Goal: Ask a question: Seek information or help from site administrators or community

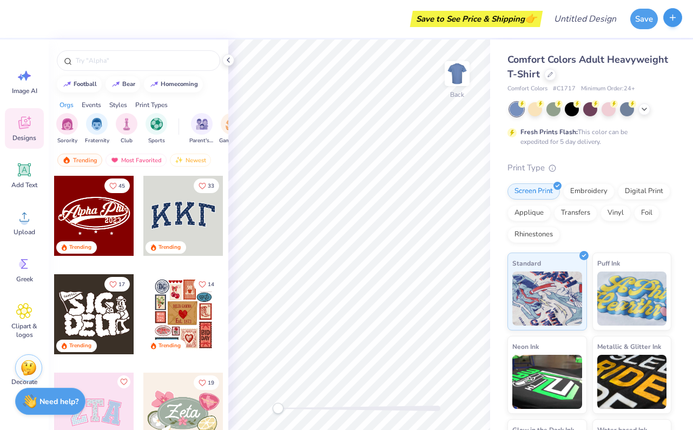
click at [678, 20] on button "button" at bounding box center [672, 17] width 19 height 19
click at [589, 15] on input "Design Title" at bounding box center [598, 19] width 53 height 22
click at [551, 77] on div at bounding box center [550, 74] width 12 height 12
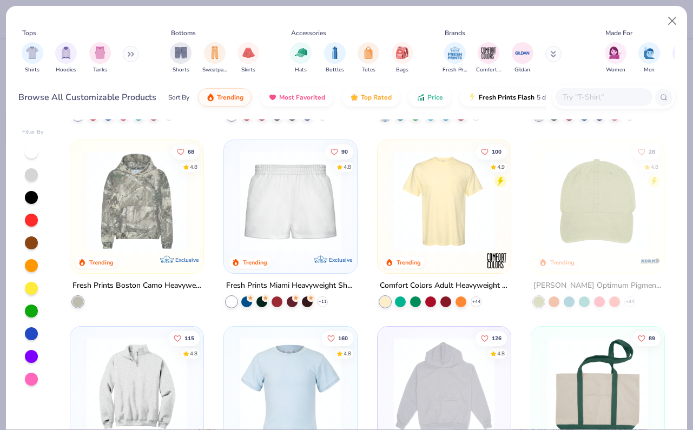
scroll to position [1392, 0]
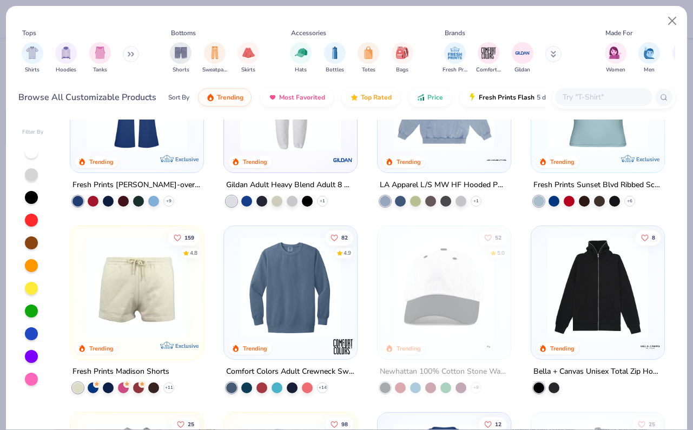
click at [126, 57] on button at bounding box center [131, 54] width 16 height 16
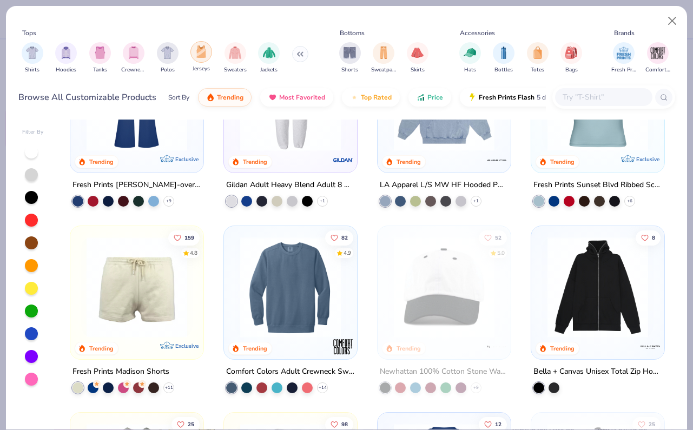
click at [207, 57] on div "filter for Jerseys" at bounding box center [201, 52] width 22 height 22
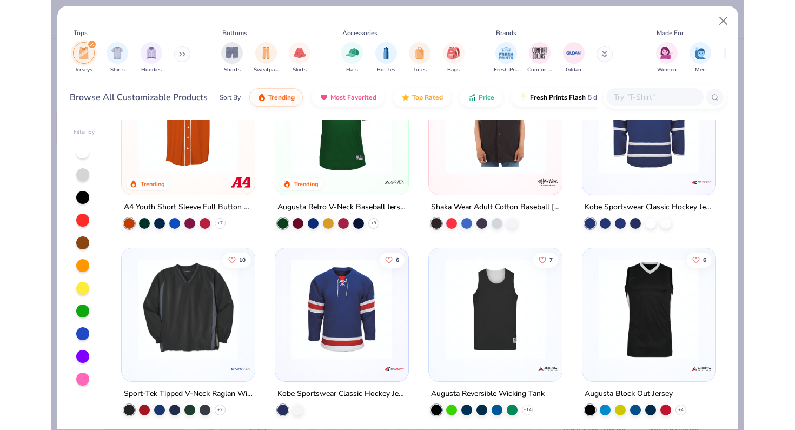
scroll to position [112, 0]
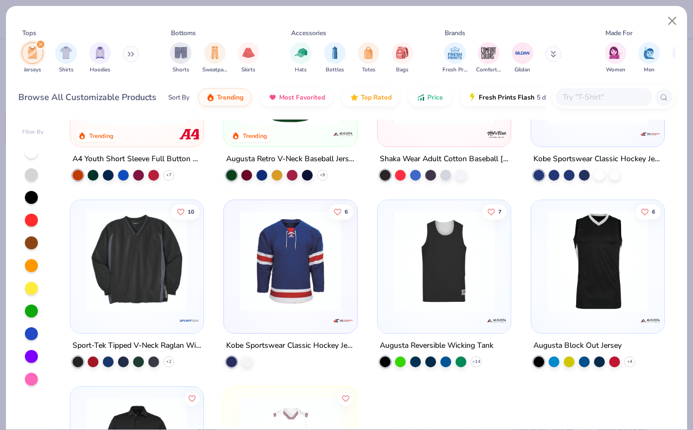
click at [466, 293] on img at bounding box center [443, 261] width 111 height 101
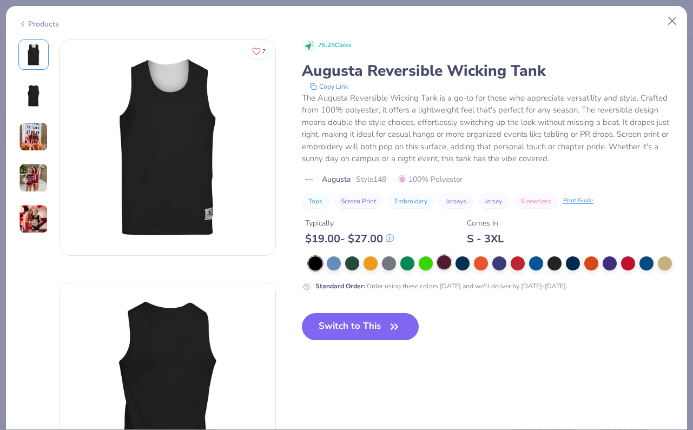
click at [451, 266] on div at bounding box center [444, 262] width 14 height 14
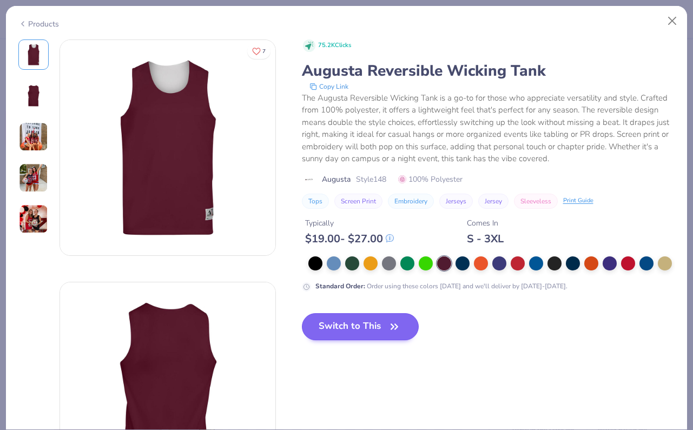
click at [373, 326] on button "Switch to This" at bounding box center [360, 326] width 117 height 27
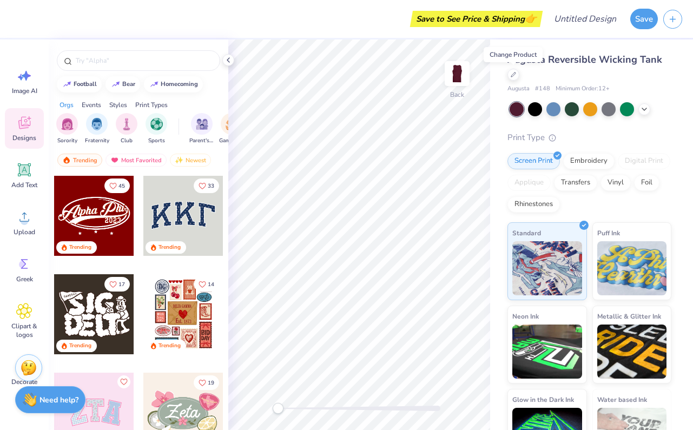
click at [69, 405] on div "Need help? Chat with us." at bounding box center [50, 399] width 70 height 27
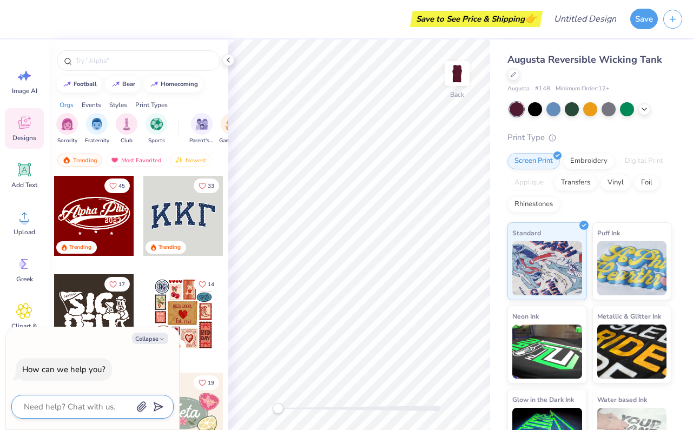
click at [94, 405] on textarea at bounding box center [78, 407] width 110 height 14
click at [143, 410] on icon "button" at bounding box center [141, 406] width 9 height 9
click at [138, 402] on icon "button" at bounding box center [141, 406] width 11 height 11
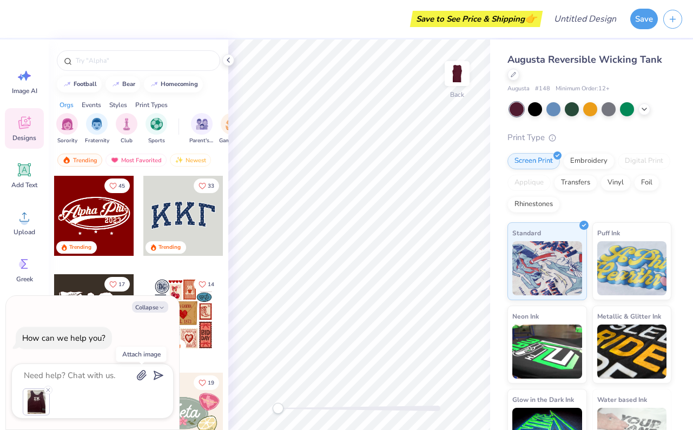
click at [143, 374] on icon "button" at bounding box center [141, 375] width 11 height 11
click at [48, 392] on icon at bounding box center [48, 390] width 6 height 6
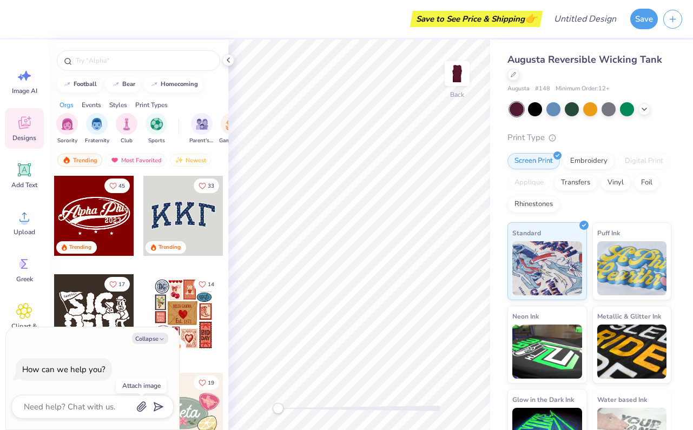
click at [140, 405] on icon "button" at bounding box center [141, 406] width 9 height 9
type textarea "x"
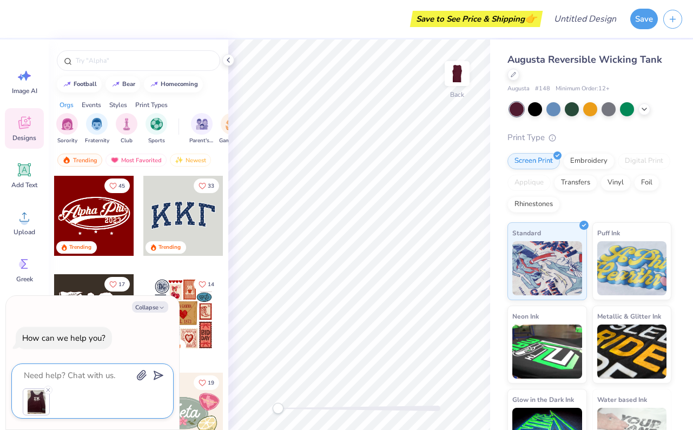
click at [82, 379] on textarea at bounding box center [78, 375] width 110 height 14
type textarea "I"
type textarea "x"
type textarea "I"
type textarea "x"
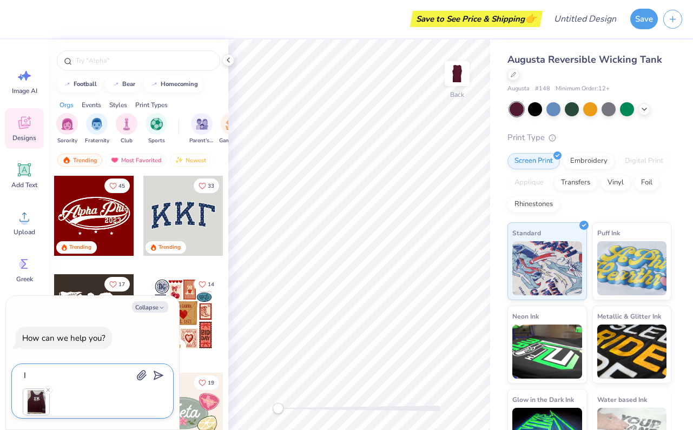
type textarea "I n"
type textarea "x"
type textarea "I ne"
type textarea "x"
type textarea "I nee"
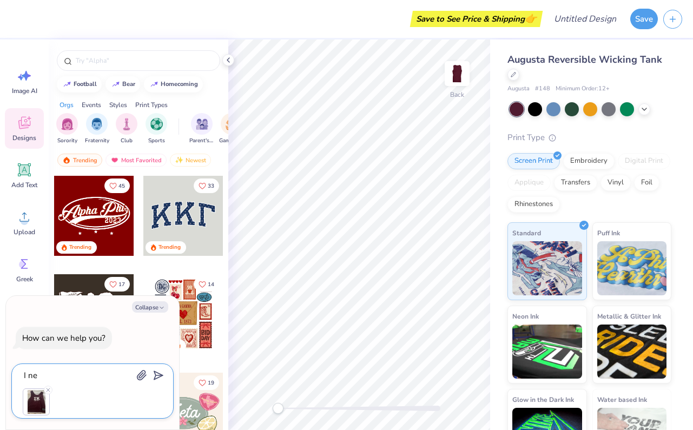
type textarea "x"
type textarea "I need"
type textarea "x"
type textarea "I need"
type textarea "x"
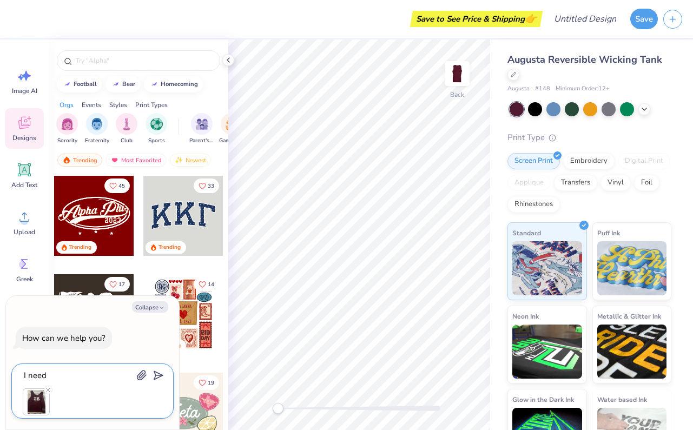
type textarea "I need h"
type textarea "x"
type textarea "I need he"
type textarea "x"
type textarea "I need hel"
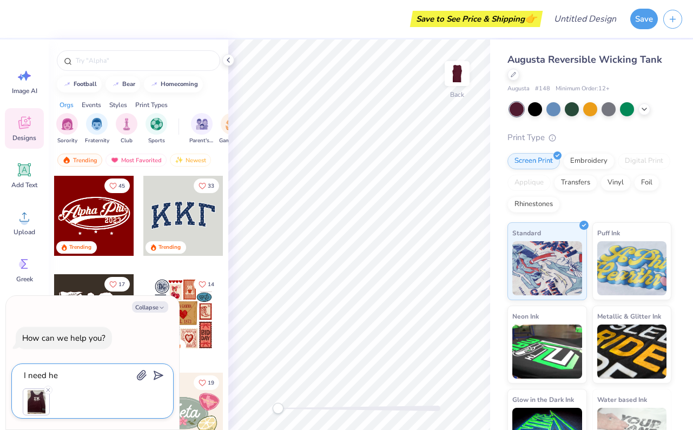
type textarea "x"
type textarea "I need help"
type textarea "x"
type textarea "I need help"
type textarea "x"
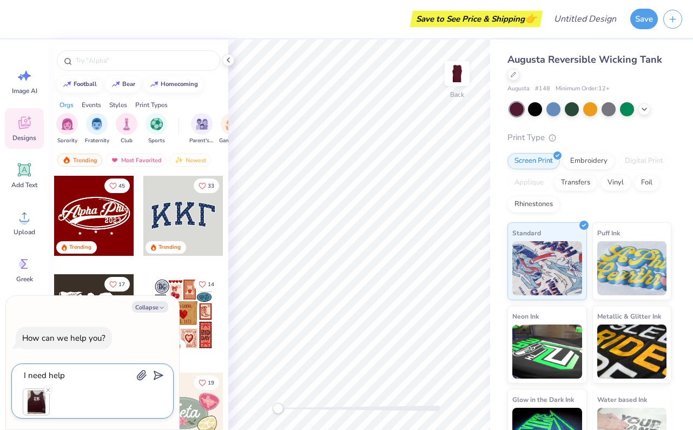
type textarea "I need help m"
type textarea "x"
type textarea "I need help ma"
type textarea "x"
type textarea "I need help mak"
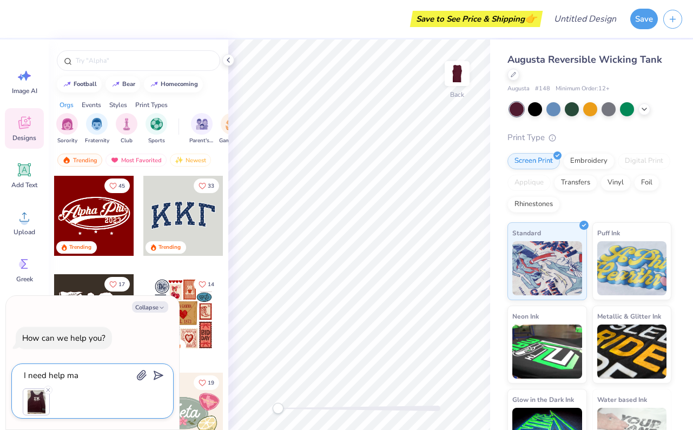
type textarea "x"
type textarea "I need help [PERSON_NAME]"
type textarea "x"
type textarea "I need help makin"
type textarea "x"
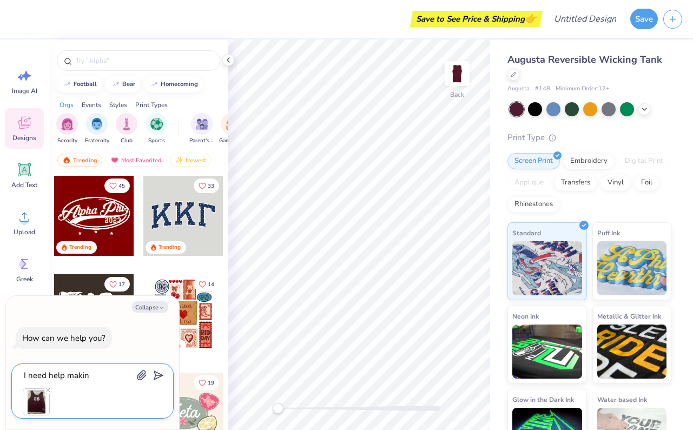
type textarea "I need help making"
type textarea "x"
type textarea "I need help making"
type textarea "x"
type textarea "I need help making t"
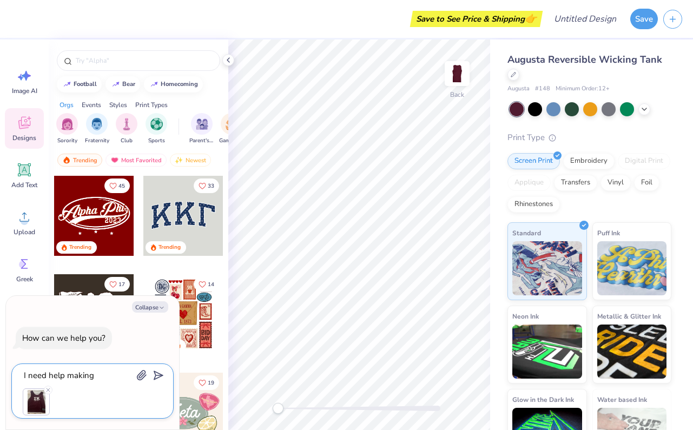
type textarea "x"
type textarea "I need help making th"
type textarea "x"
type textarea "I need help making ths"
type textarea "x"
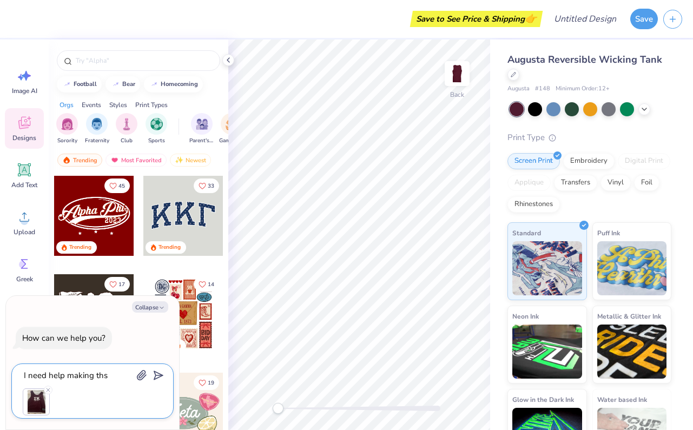
type textarea "I need help making thsi"
type textarea "x"
type textarea "I need help making this"
type textarea "x"
type textarea "I need help making this"
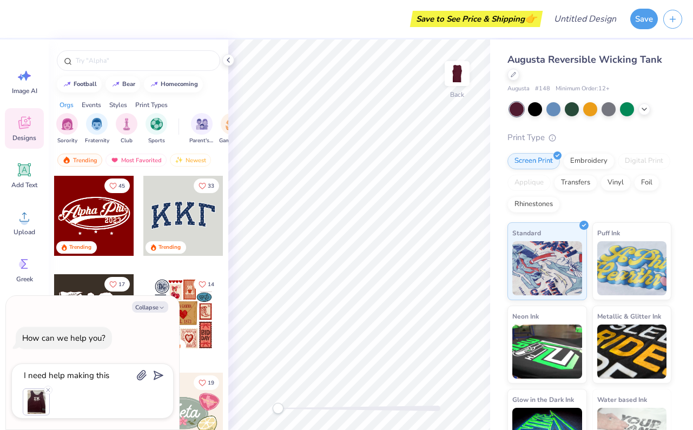
click at [161, 375] on polygon "submit" at bounding box center [156, 375] width 13 height 13
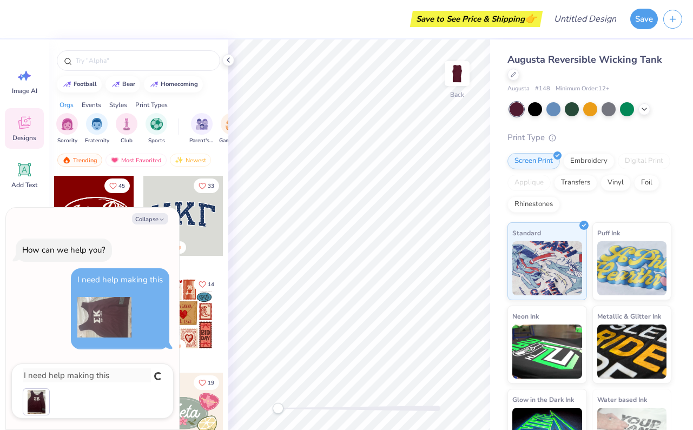
type textarea "x"
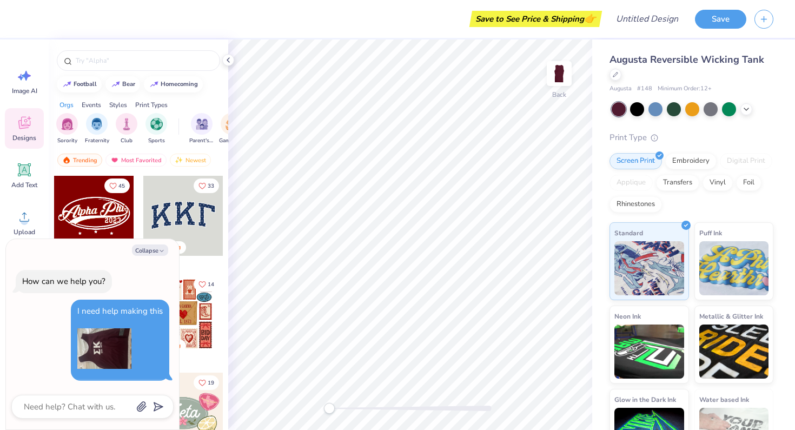
type textarea "x"
click at [116, 400] on textarea at bounding box center [78, 407] width 110 height 14
type textarea "h"
type textarea "x"
type textarea "he"
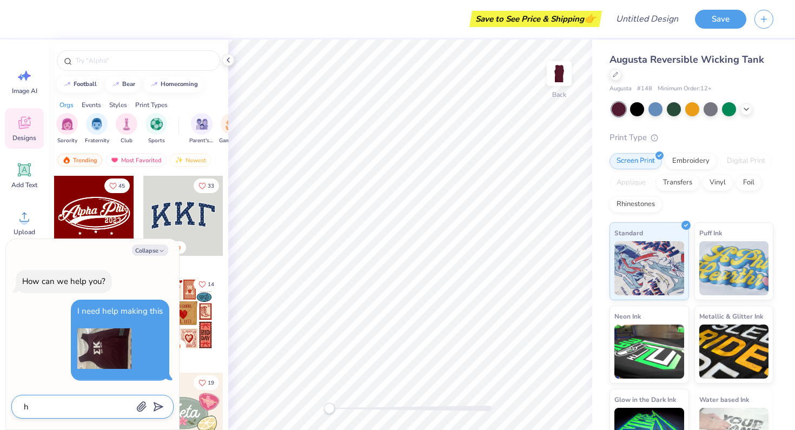
type textarea "x"
type textarea "hel"
type textarea "x"
type textarea "help"
type textarea "x"
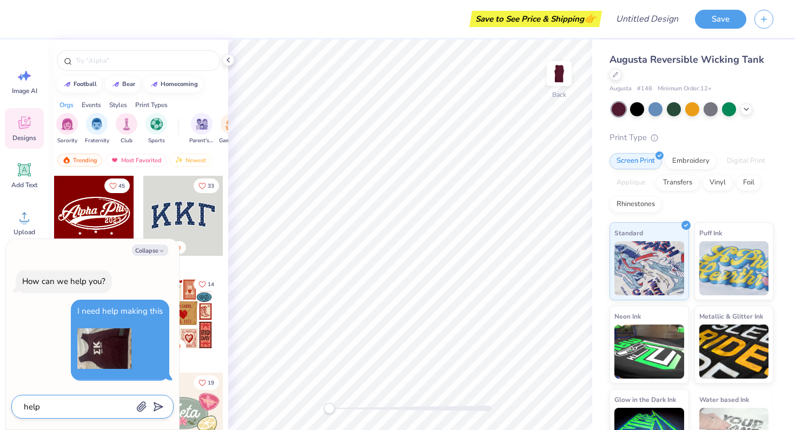
type textarea "help"
type textarea "x"
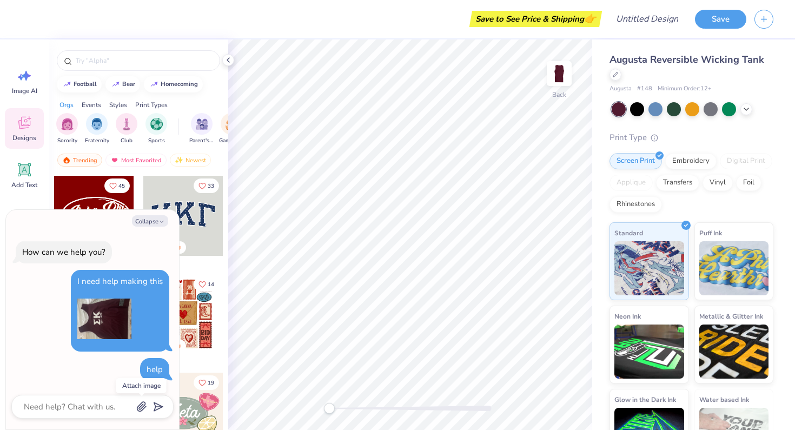
click at [141, 406] on icon "button" at bounding box center [141, 406] width 9 height 9
type textarea "x"
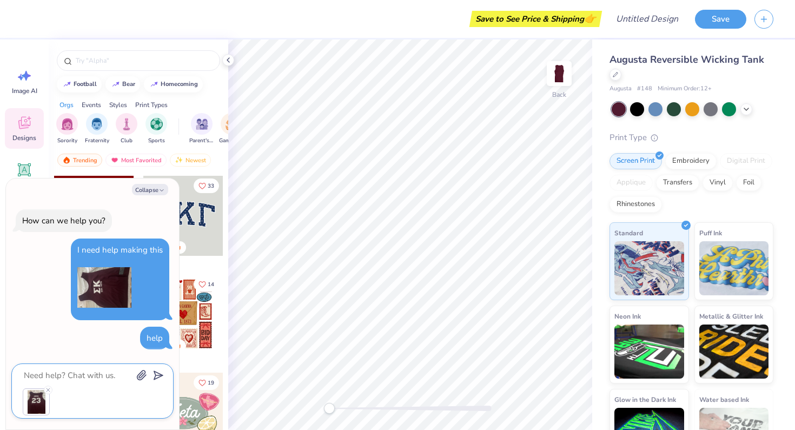
type textarea "t"
type textarea "x"
type textarea "th"
type textarea "x"
type textarea "thi"
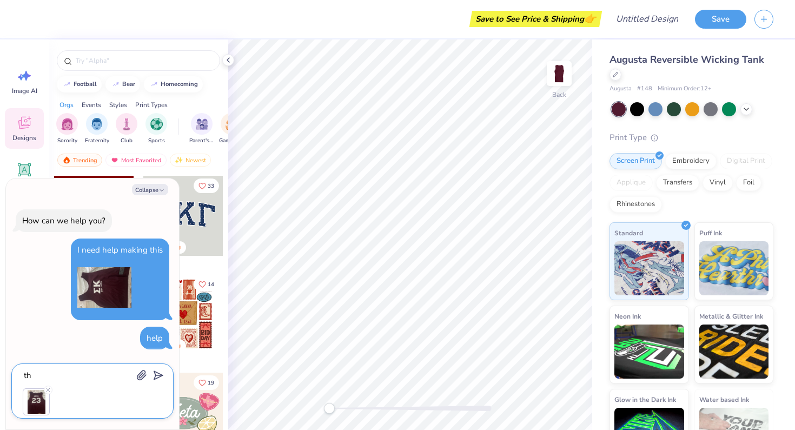
type textarea "x"
type textarea "this"
type textarea "x"
type textarea "this"
type textarea "x"
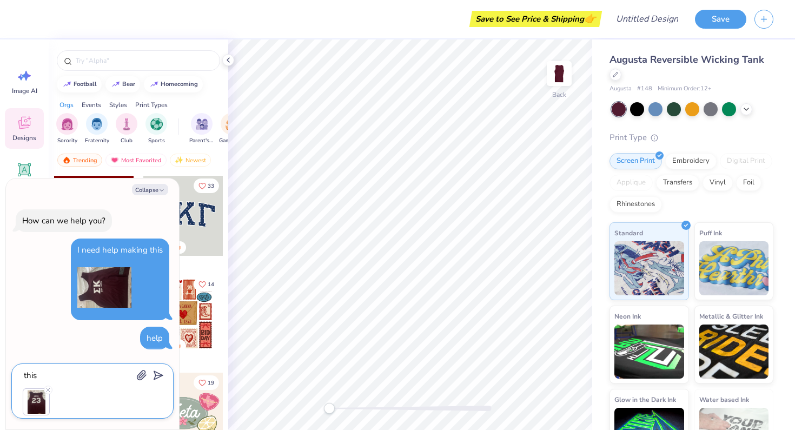
type textarea "this i"
type textarea "x"
type textarea "this is"
type textarea "x"
type textarea "this is"
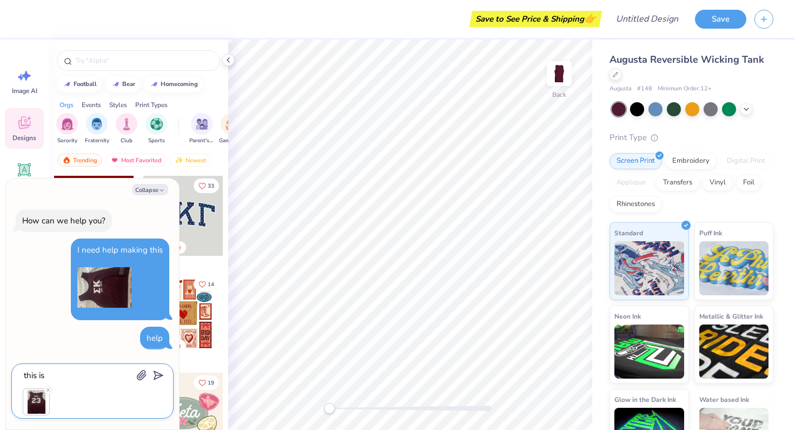
type textarea "x"
type textarea "this is t"
type textarea "x"
type textarea "this is th"
type textarea "x"
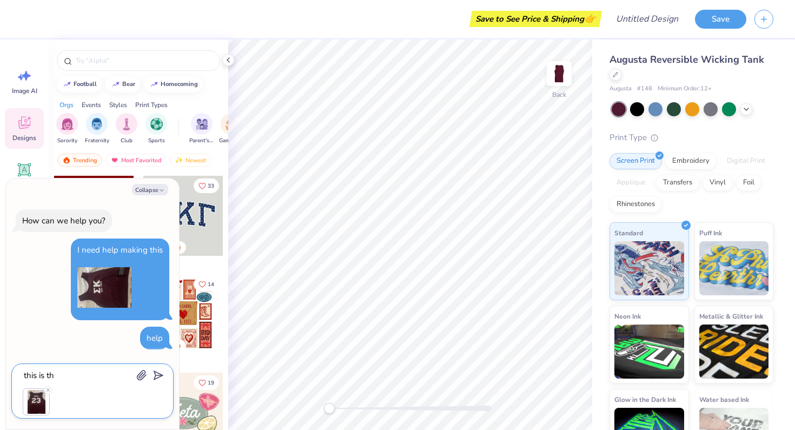
type textarea "this is the"
type textarea "x"
type textarea "this is the"
type textarea "x"
type textarea "this is the b"
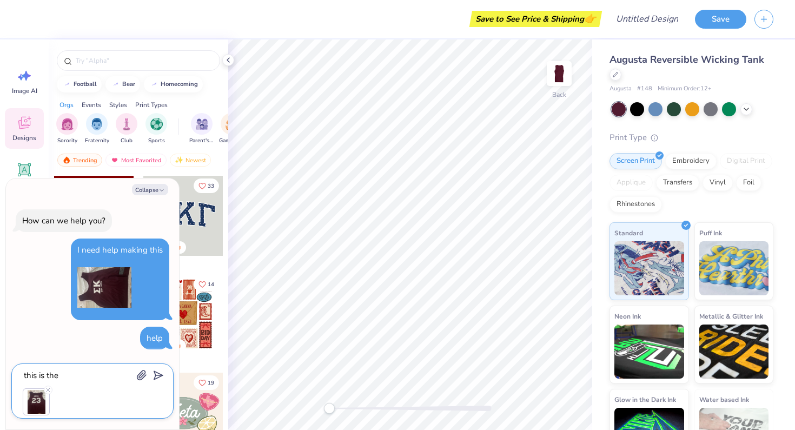
type textarea "x"
type textarea "this is the ba"
type textarea "x"
type textarea "this is the bac"
type textarea "x"
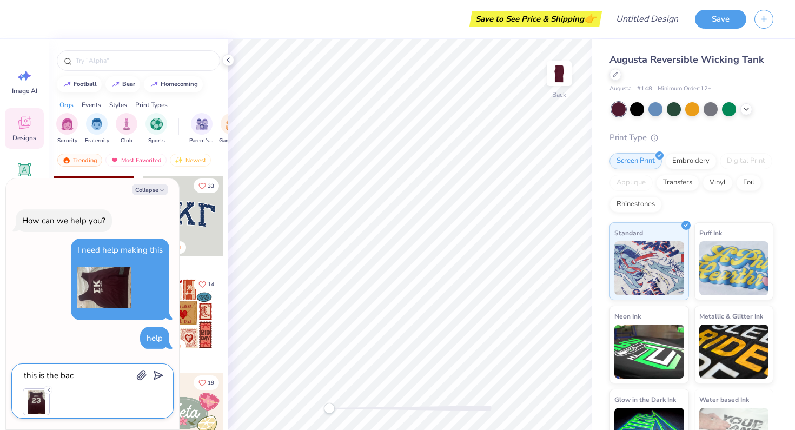
type textarea "this is the back"
type textarea "x"
type textarea "this is the back"
click at [166, 405] on div "this is the back" at bounding box center [92, 391] width 162 height 55
click at [160, 373] on icon "submit" at bounding box center [156, 375] width 15 height 15
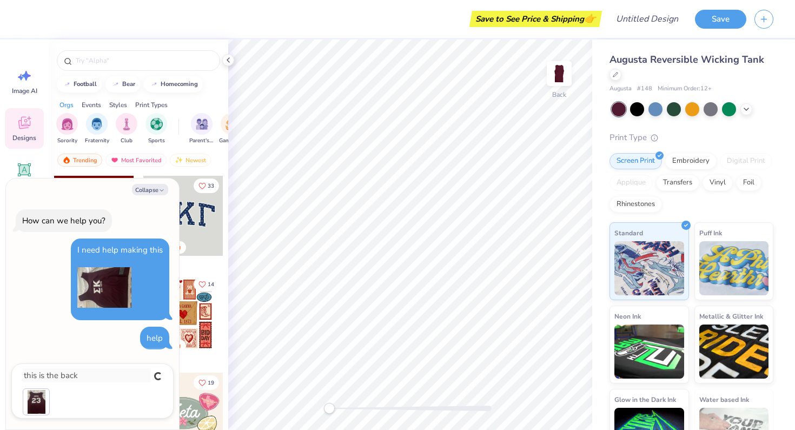
type textarea "x"
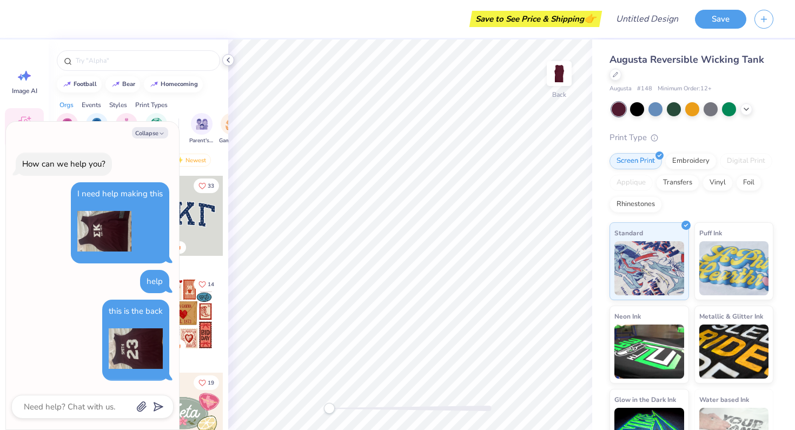
click at [230, 58] on icon at bounding box center [228, 60] width 9 height 9
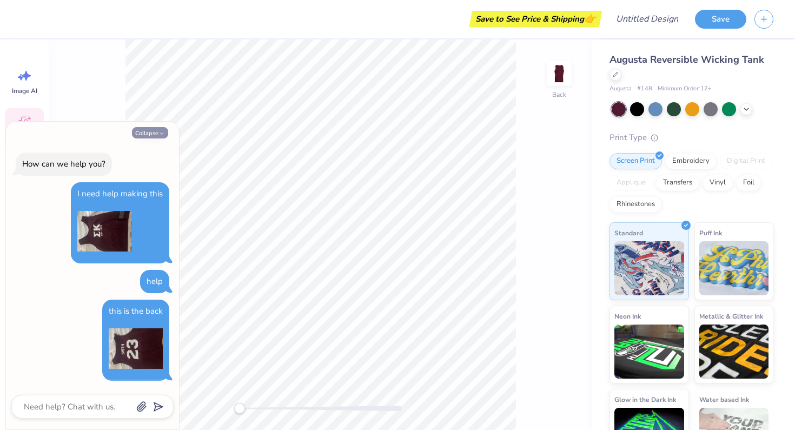
click at [146, 134] on button "Collapse" at bounding box center [150, 132] width 36 height 11
type textarea "x"
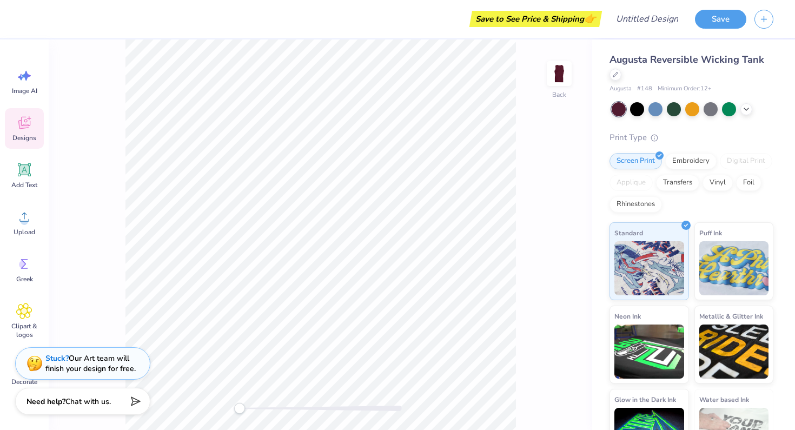
click at [103, 358] on div "Stuck? Our Art team will finish your design for free." at bounding box center [90, 363] width 90 height 21
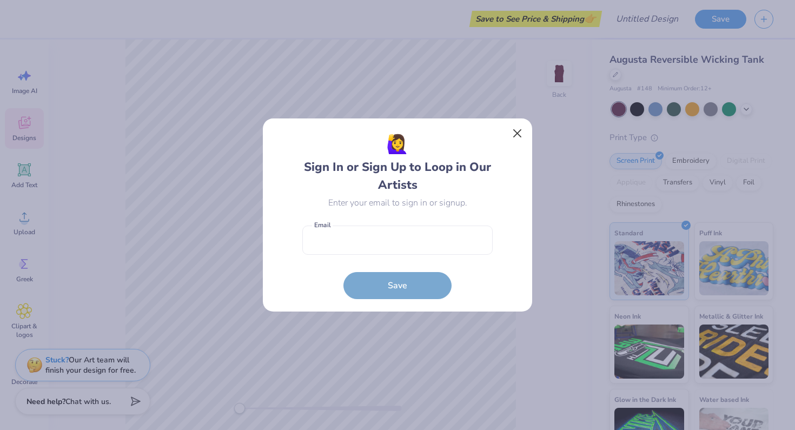
click at [522, 134] on button "Close" at bounding box center [517, 133] width 21 height 21
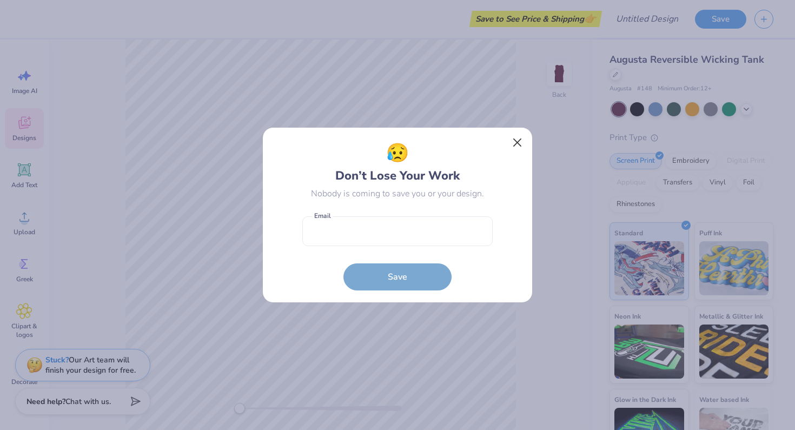
click at [516, 138] on button "Close" at bounding box center [517, 143] width 21 height 21
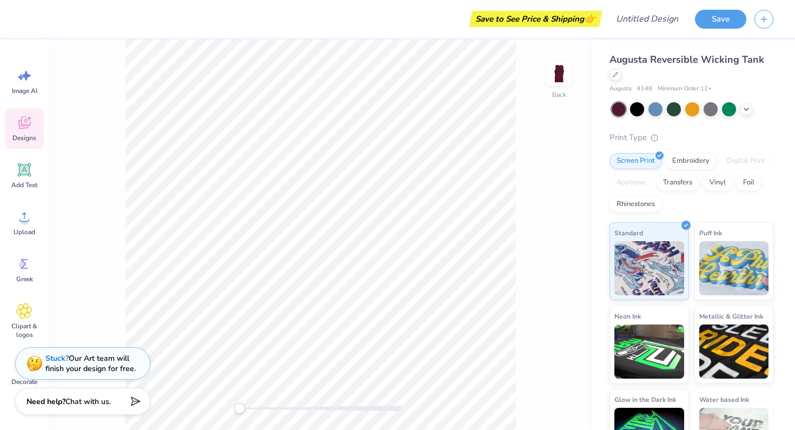
click at [86, 371] on div "Stuck? Our Art team will finish your design for free." at bounding box center [90, 363] width 90 height 21
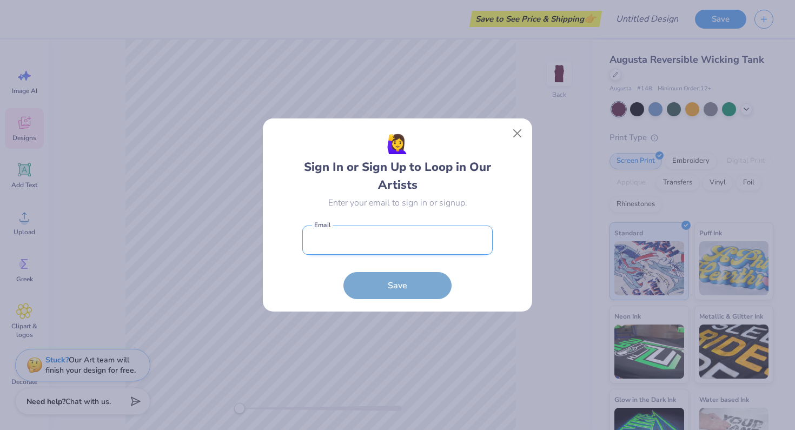
click at [327, 248] on input "email" at bounding box center [397, 241] width 190 height 30
type input "[EMAIL_ADDRESS][DOMAIN_NAME]"
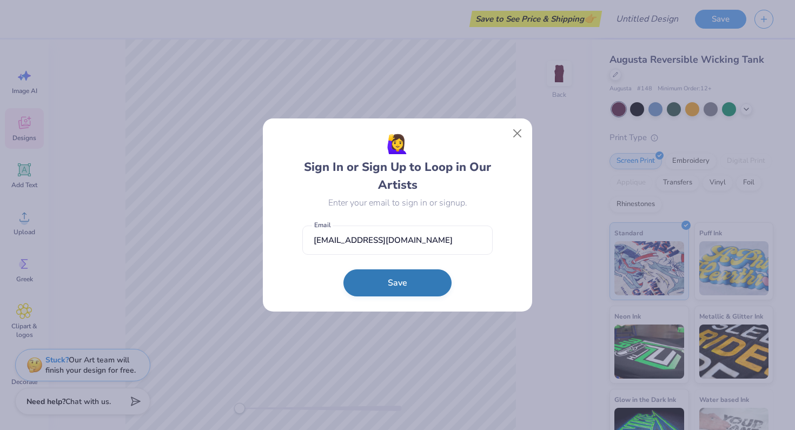
click at [369, 283] on button "Save" at bounding box center [398, 282] width 108 height 27
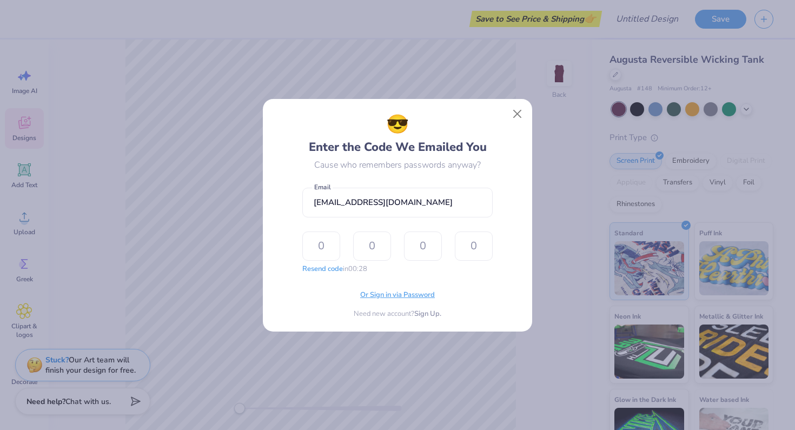
click at [388, 296] on span "Or Sign in via Password" at bounding box center [397, 295] width 75 height 11
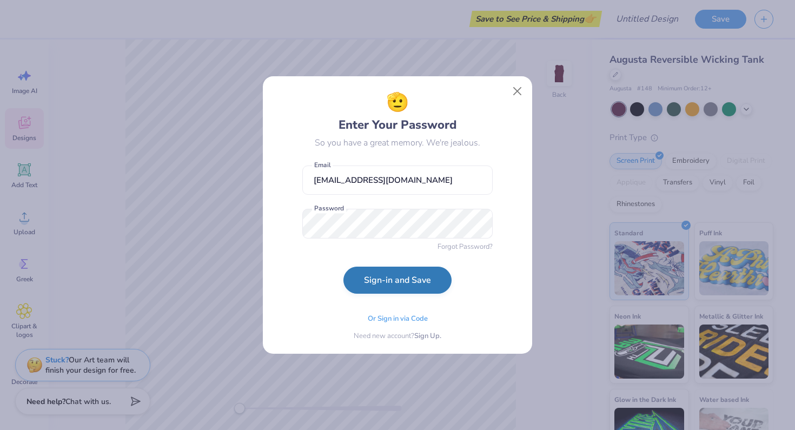
click at [409, 275] on button "Sign-in and Save" at bounding box center [398, 280] width 108 height 27
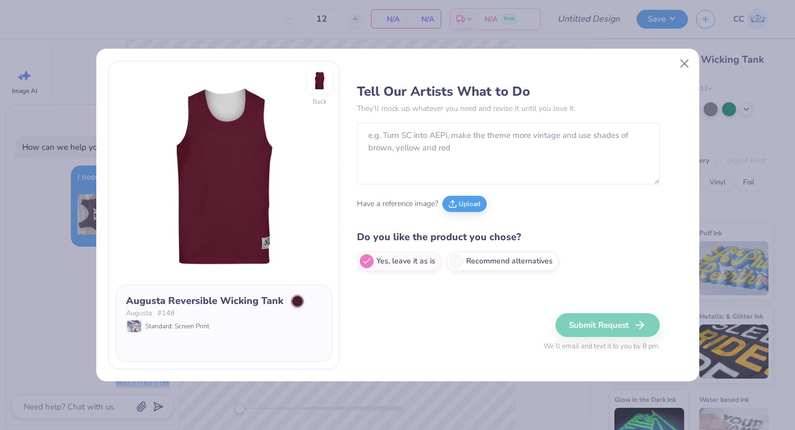
type textarea "x"
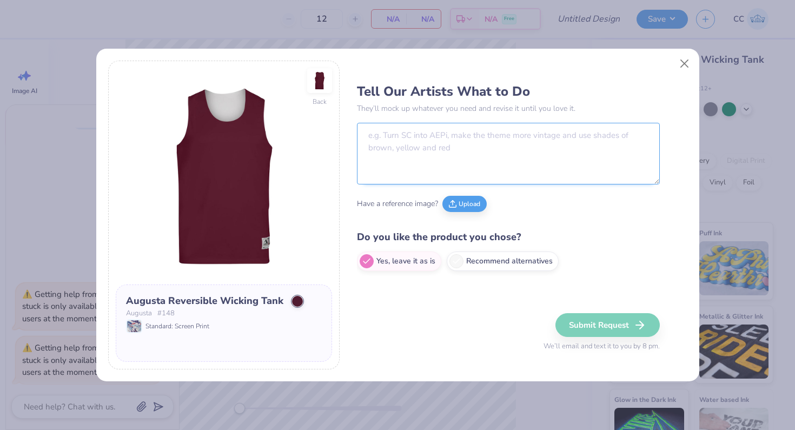
click at [461, 157] on textarea at bounding box center [508, 154] width 303 height 62
click at [466, 204] on button "Upload" at bounding box center [465, 202] width 44 height 16
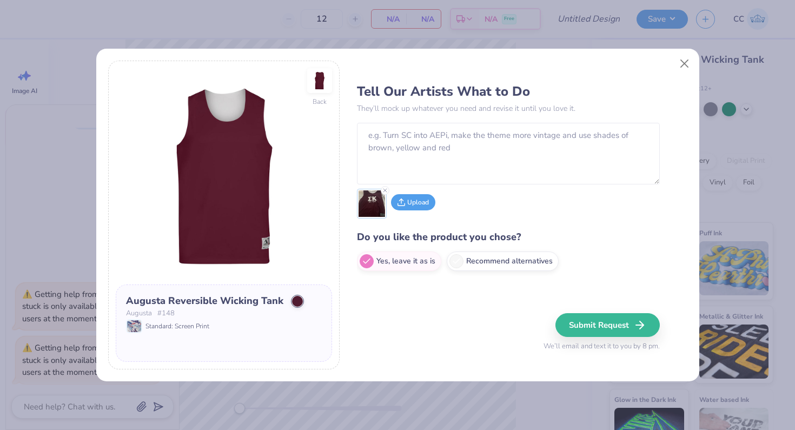
click at [418, 200] on button "Upload" at bounding box center [413, 202] width 44 height 16
click at [471, 142] on textarea at bounding box center [508, 154] width 303 height 62
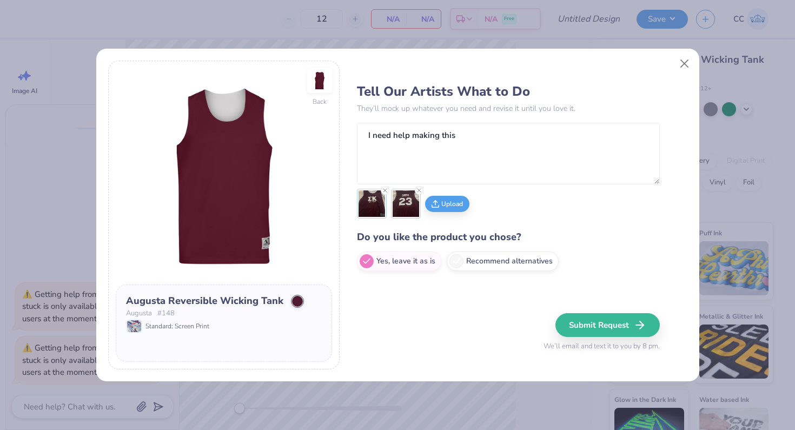
click at [618, 223] on div "Tell Our Artists What to Do They’ll mock up whatever you need and revise it unt…" at bounding box center [508, 177] width 303 height 199
click at [513, 151] on textarea "I need help making this" at bounding box center [508, 154] width 303 height 62
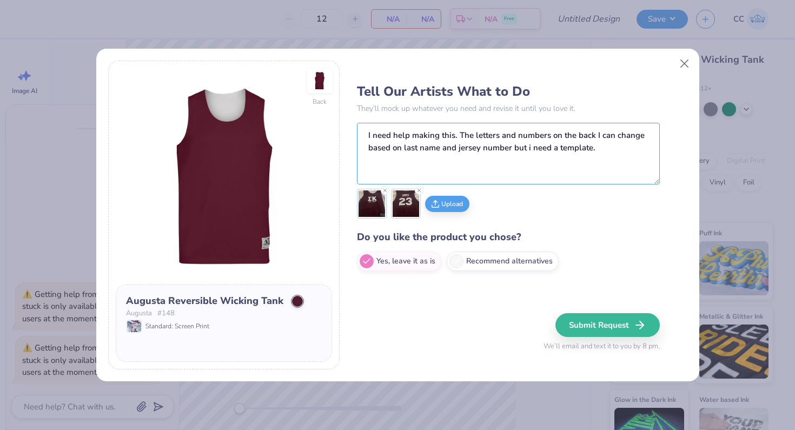
type textarea "I need help making this. The letters and numbers on the back I can change based…"
click at [515, 203] on div "Upload" at bounding box center [508, 204] width 303 height 30
click at [595, 329] on button "Submit Request" at bounding box center [609, 325] width 104 height 24
type textarea "x"
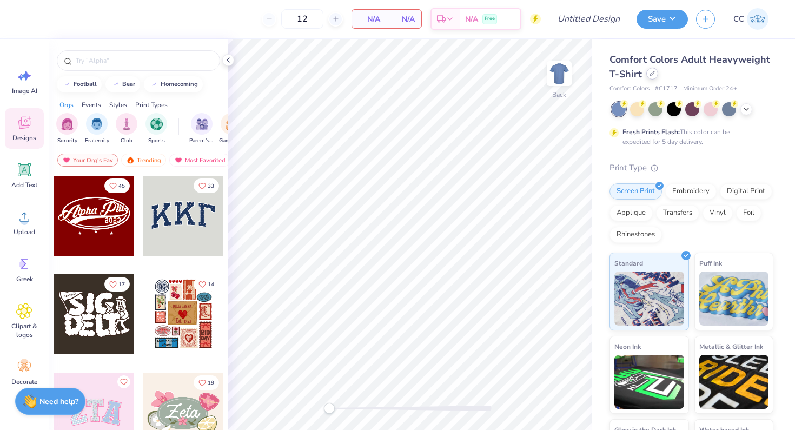
click at [651, 74] on icon at bounding box center [652, 73] width 4 height 4
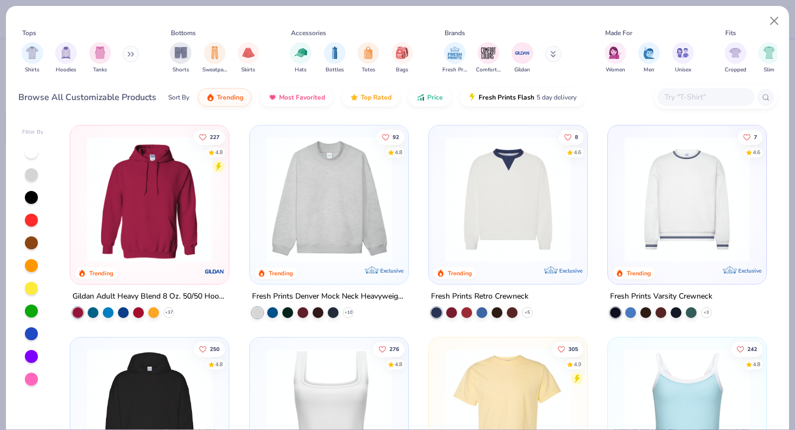
click at [137, 50] on button at bounding box center [131, 54] width 16 height 16
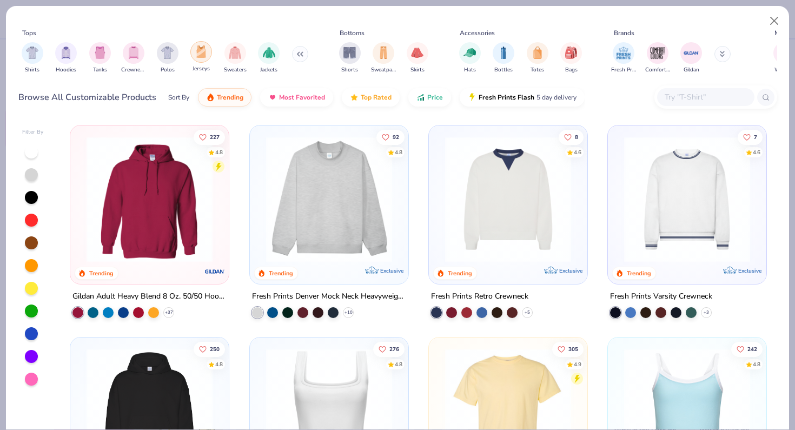
click at [206, 51] on img "filter for Jerseys" at bounding box center [201, 51] width 12 height 12
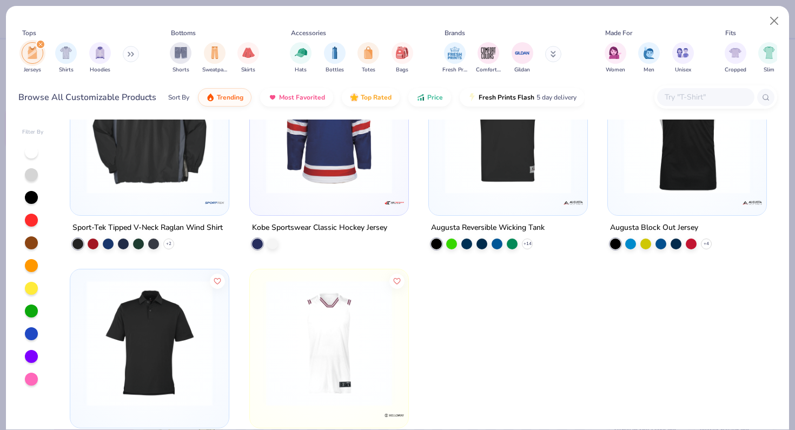
scroll to position [248, 0]
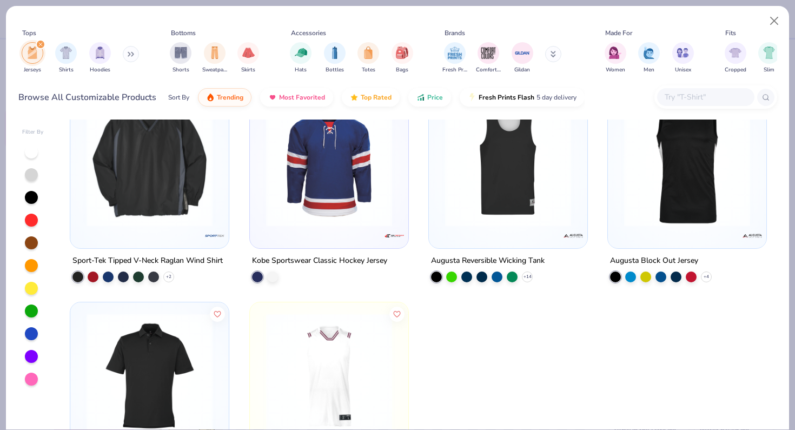
click at [543, 206] on img at bounding box center [508, 164] width 137 height 126
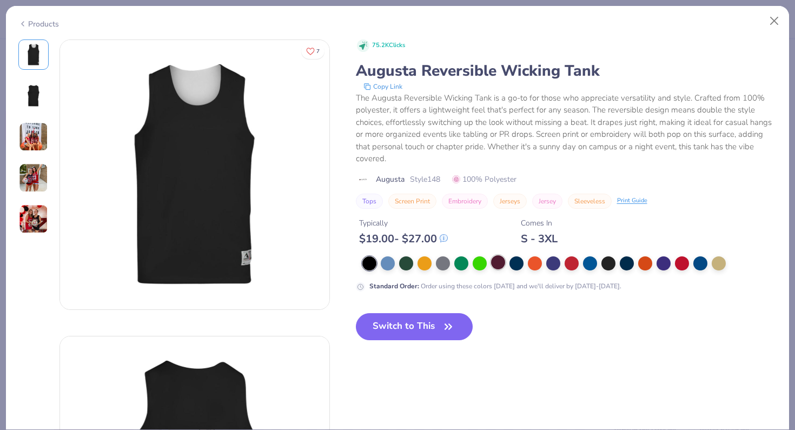
click at [498, 260] on div at bounding box center [498, 262] width 14 height 14
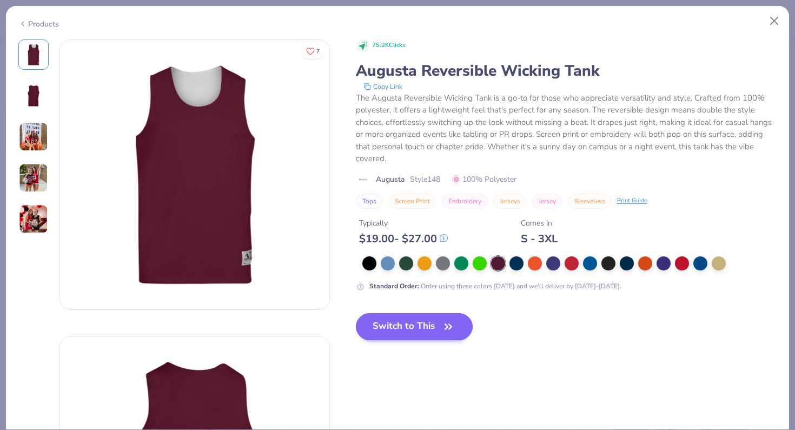
click at [402, 333] on button "Switch to This" at bounding box center [414, 326] width 117 height 27
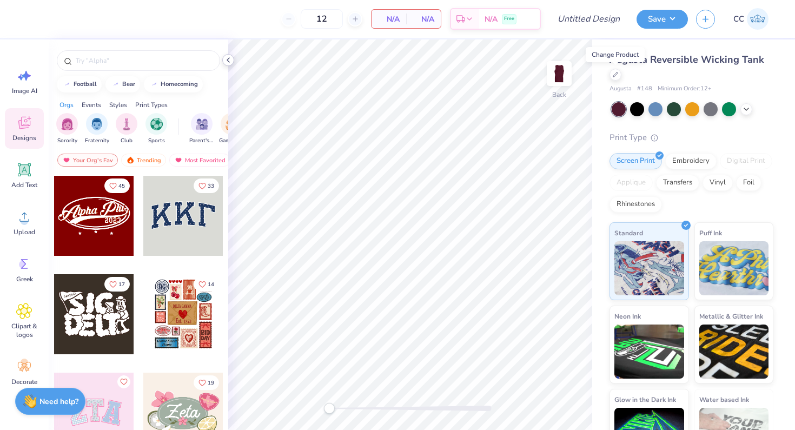
click at [232, 57] on icon at bounding box center [228, 60] width 9 height 9
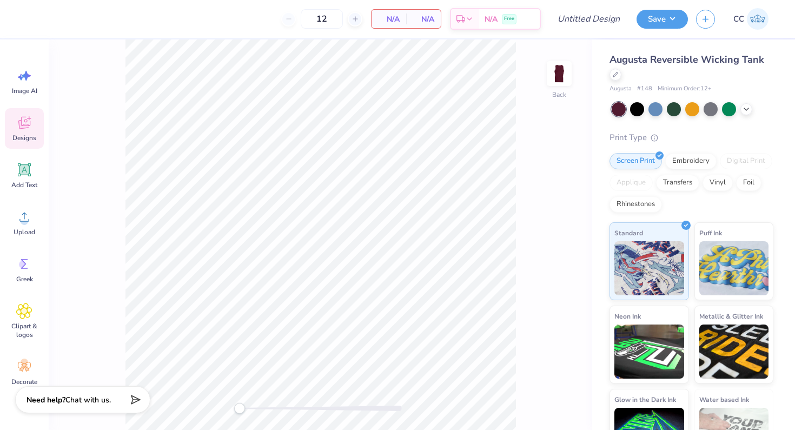
click at [134, 396] on icon at bounding box center [133, 399] width 15 height 15
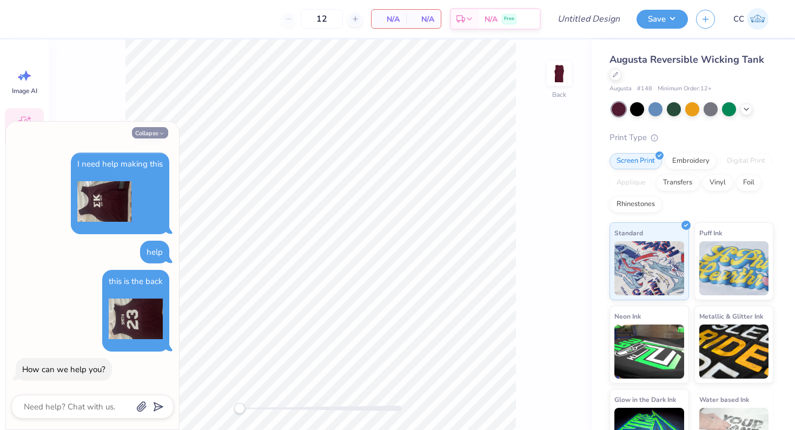
click at [162, 133] on icon "button" at bounding box center [162, 133] width 6 height 6
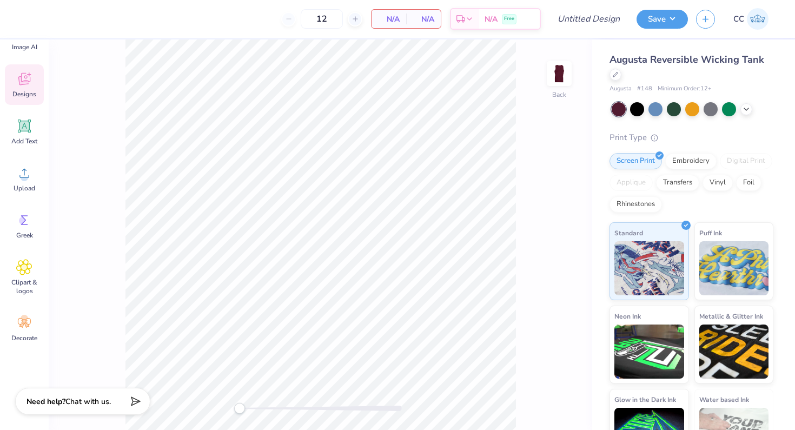
scroll to position [44, 0]
click at [106, 405] on span "Chat with us." at bounding box center [87, 400] width 45 height 10
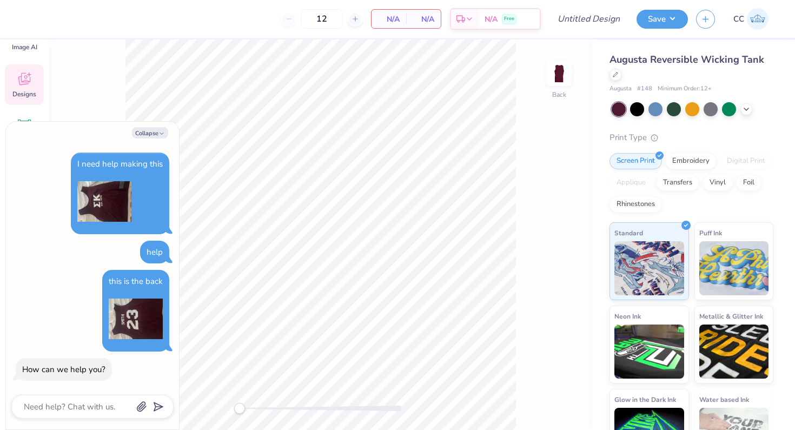
click at [133, 312] on img at bounding box center [136, 319] width 54 height 54
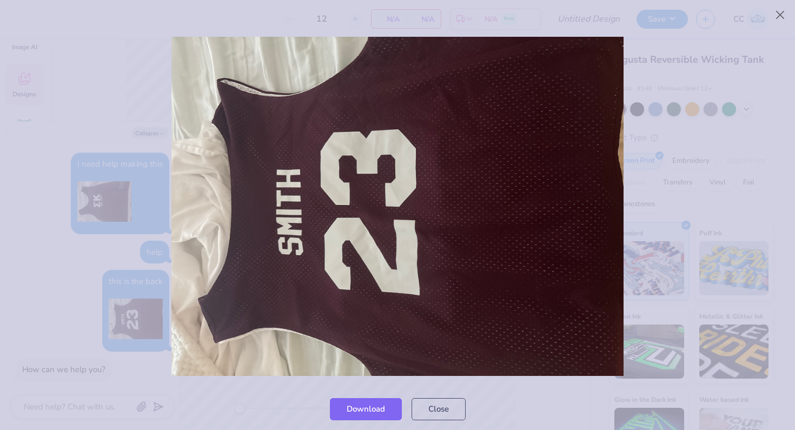
click at [483, 398] on div "Download Close" at bounding box center [397, 409] width 795 height 42
click at [459, 408] on button "Close" at bounding box center [439, 406] width 54 height 22
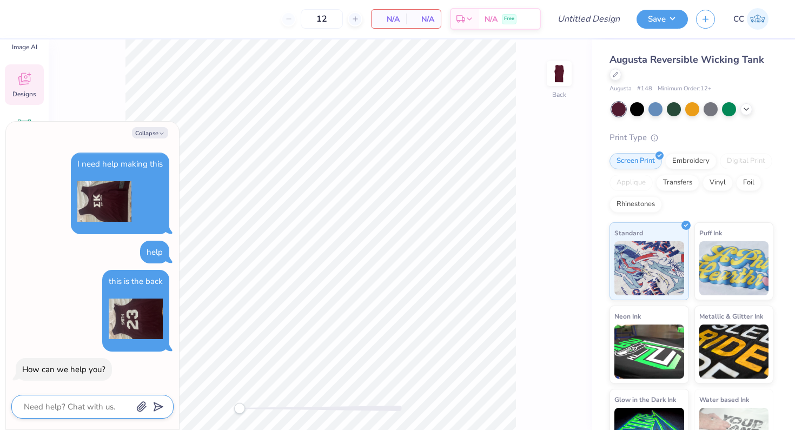
click at [107, 400] on textarea at bounding box center [78, 407] width 110 height 14
type textarea "x"
type textarea "i"
type textarea "x"
type textarea "i"
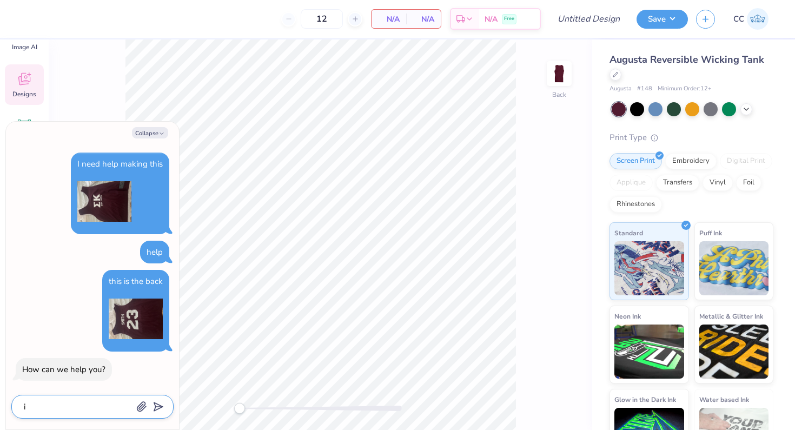
type textarea "x"
type textarea "i n"
type textarea "x"
type textarea "i ne"
type textarea "x"
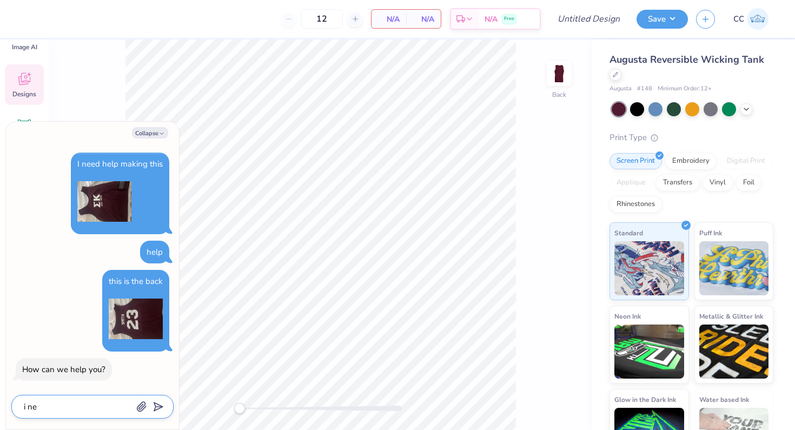
type textarea "i nee"
type textarea "x"
type textarea "i need"
type textarea "x"
type textarea "i need"
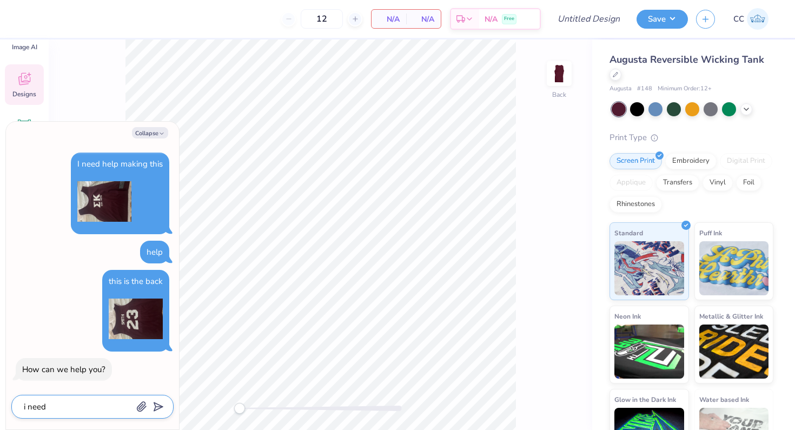
type textarea "x"
type textarea "i need h"
type textarea "x"
type textarea "i need he"
type textarea "x"
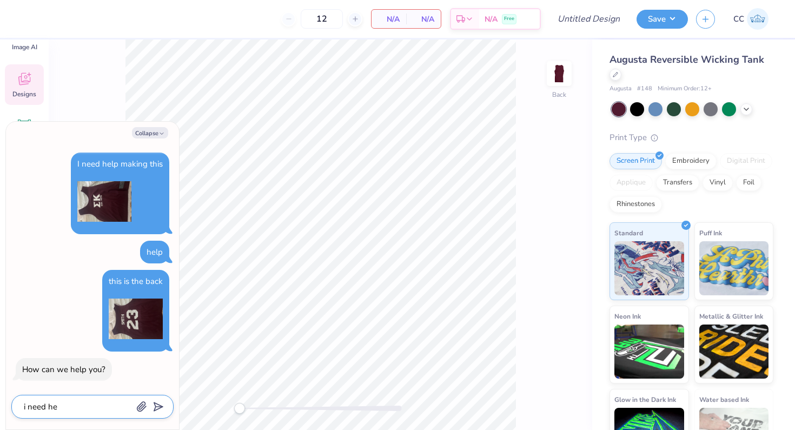
type textarea "i need hel"
type textarea "x"
type textarea "i need help"
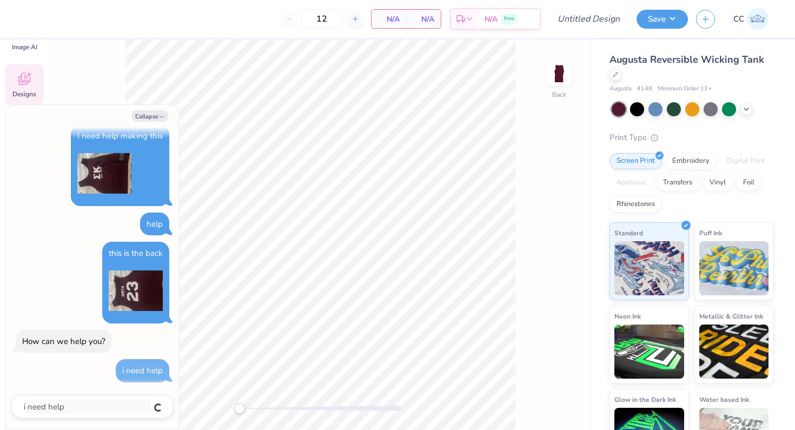
type textarea "x"
click at [151, 113] on button "Collapse" at bounding box center [150, 115] width 36 height 11
type textarea "x"
